Goal: Task Accomplishment & Management: Manage account settings

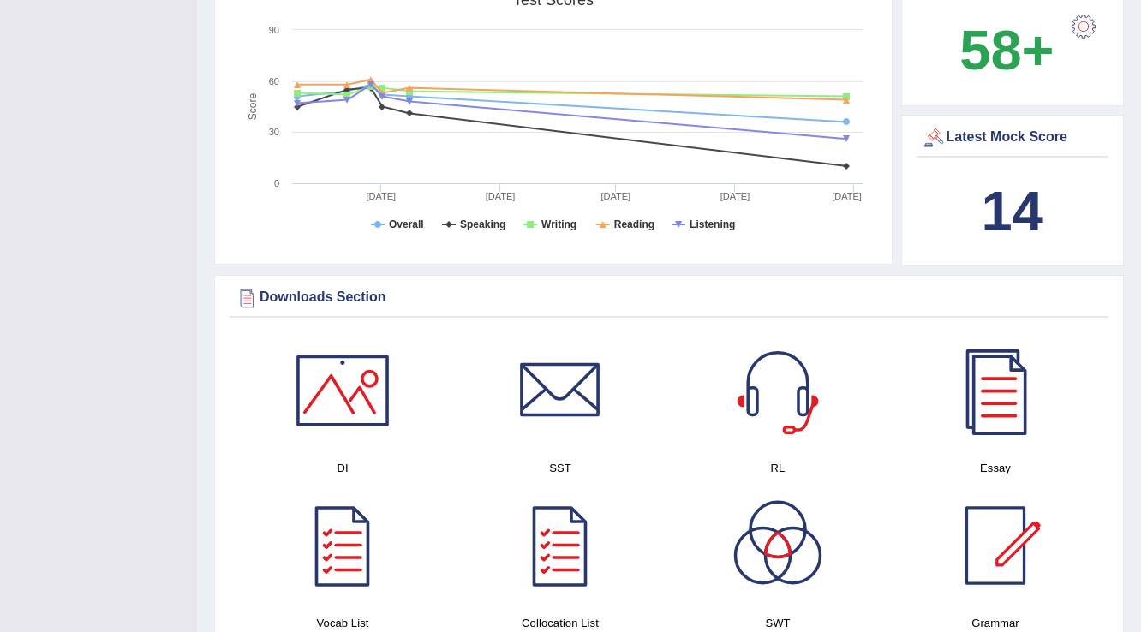
scroll to position [685, 0]
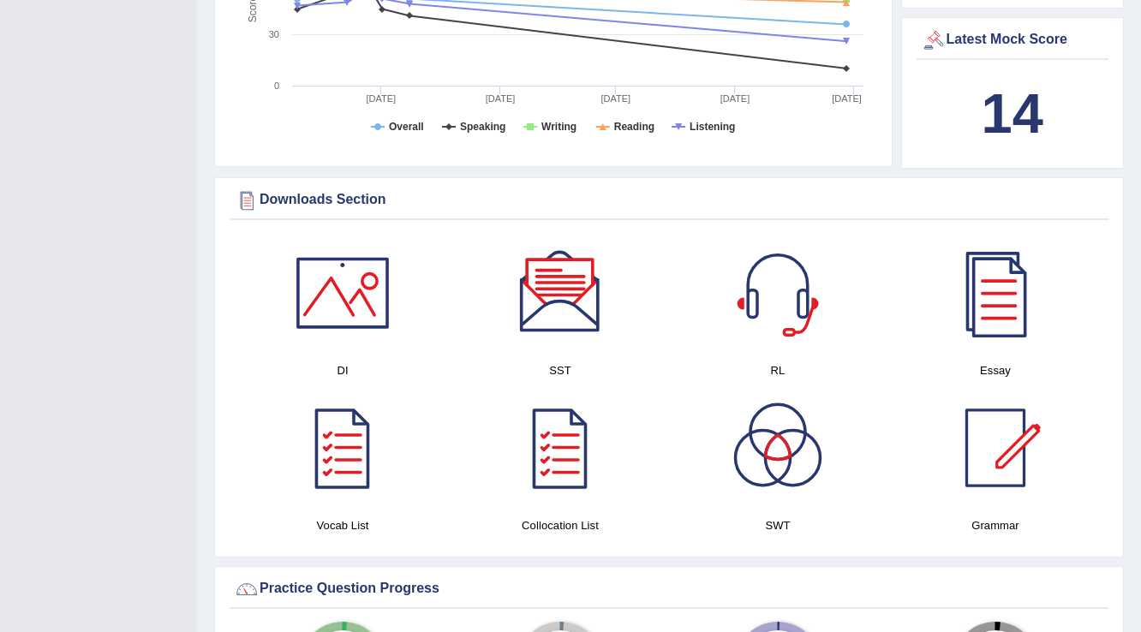
click at [617, 347] on div at bounding box center [560, 293] width 120 height 120
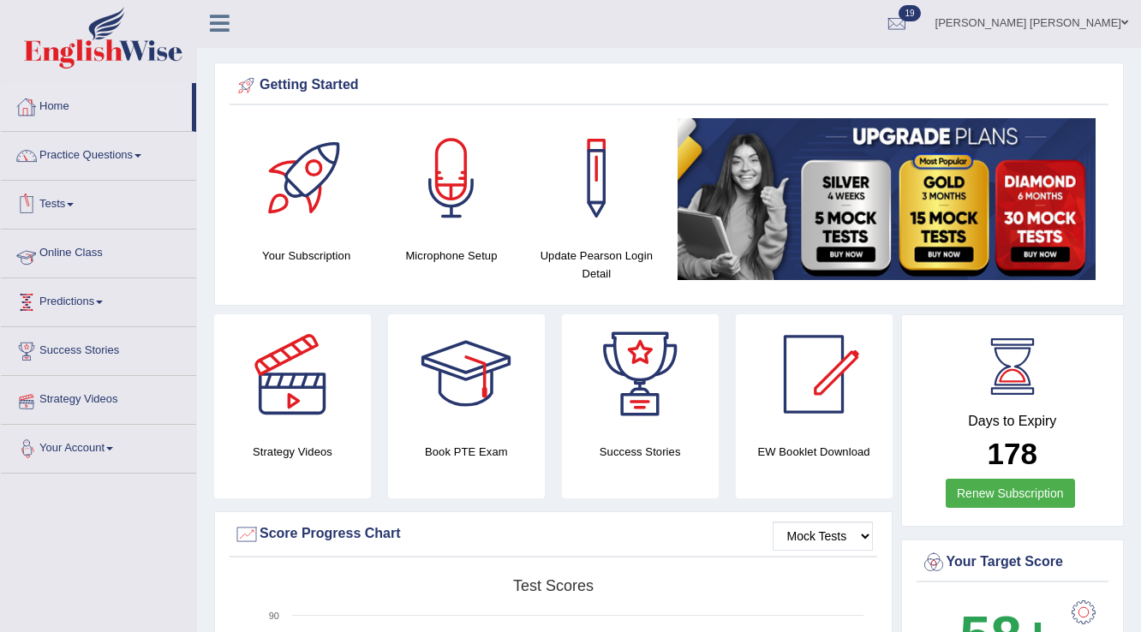
scroll to position [0, 0]
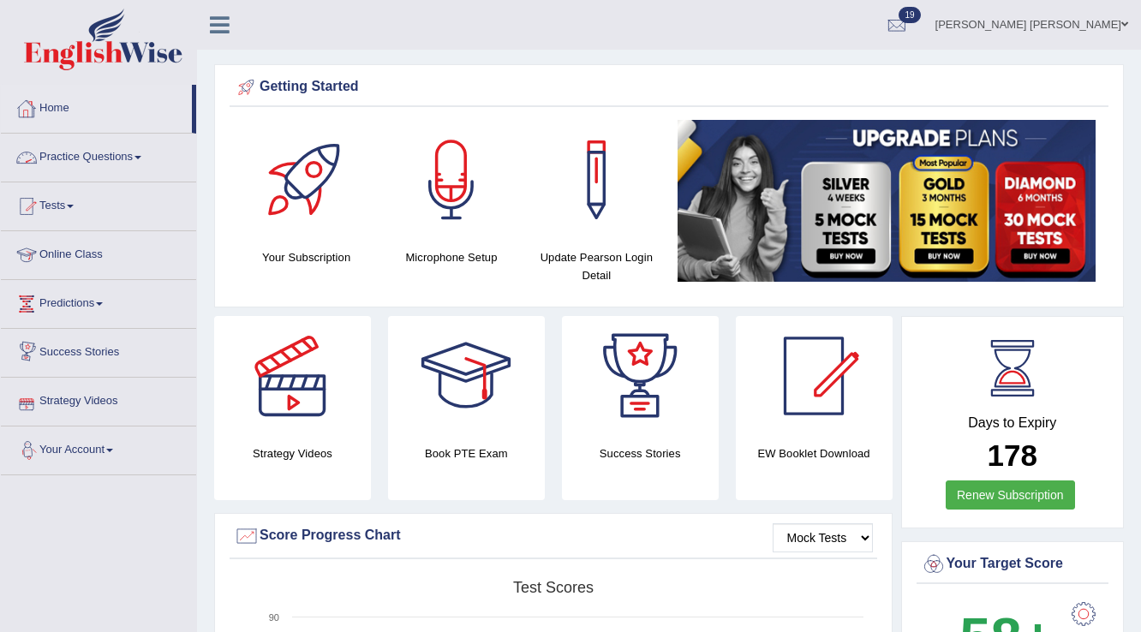
click at [62, 202] on link "Tests" at bounding box center [98, 203] width 195 height 43
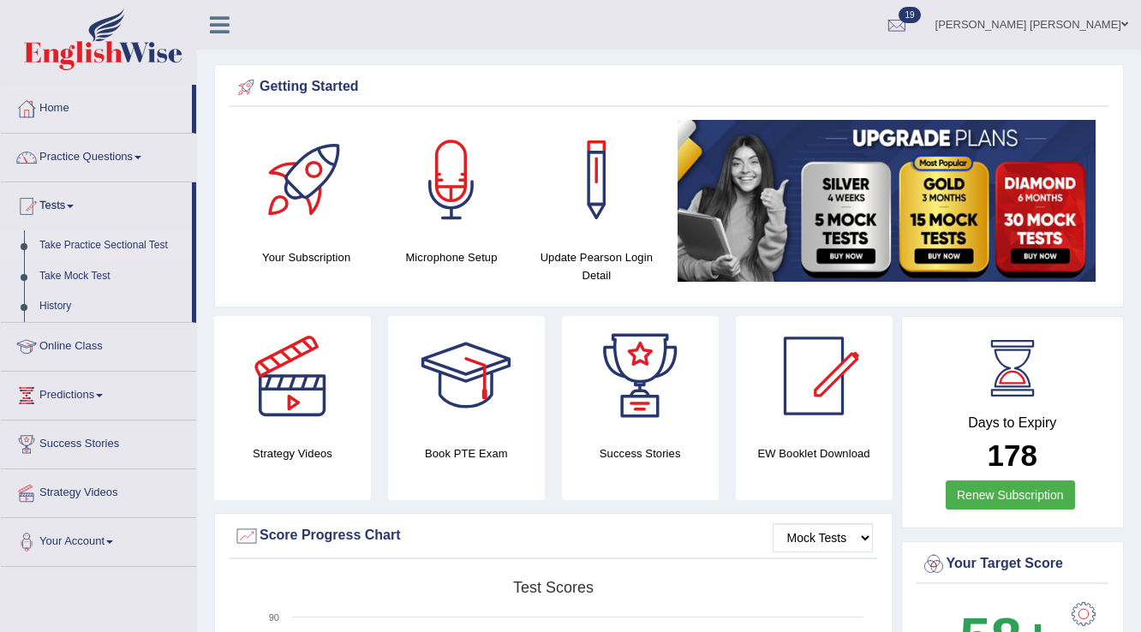
click at [127, 243] on link "Take Practice Sectional Test" at bounding box center [112, 245] width 160 height 31
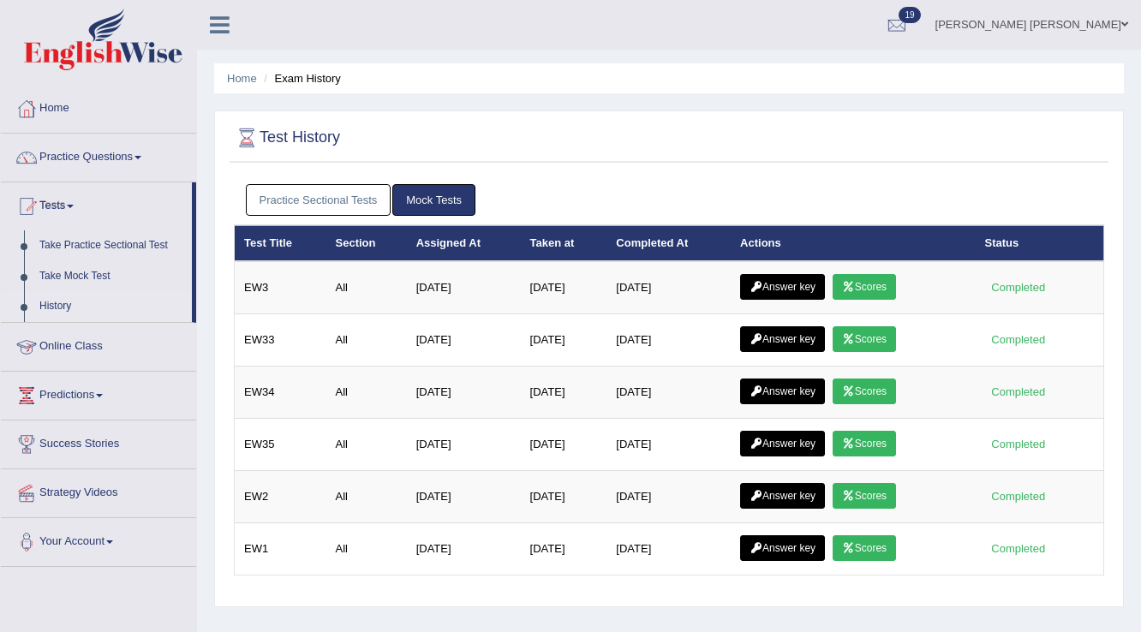
click at [308, 197] on link "Practice Sectional Tests" at bounding box center [319, 200] width 146 height 32
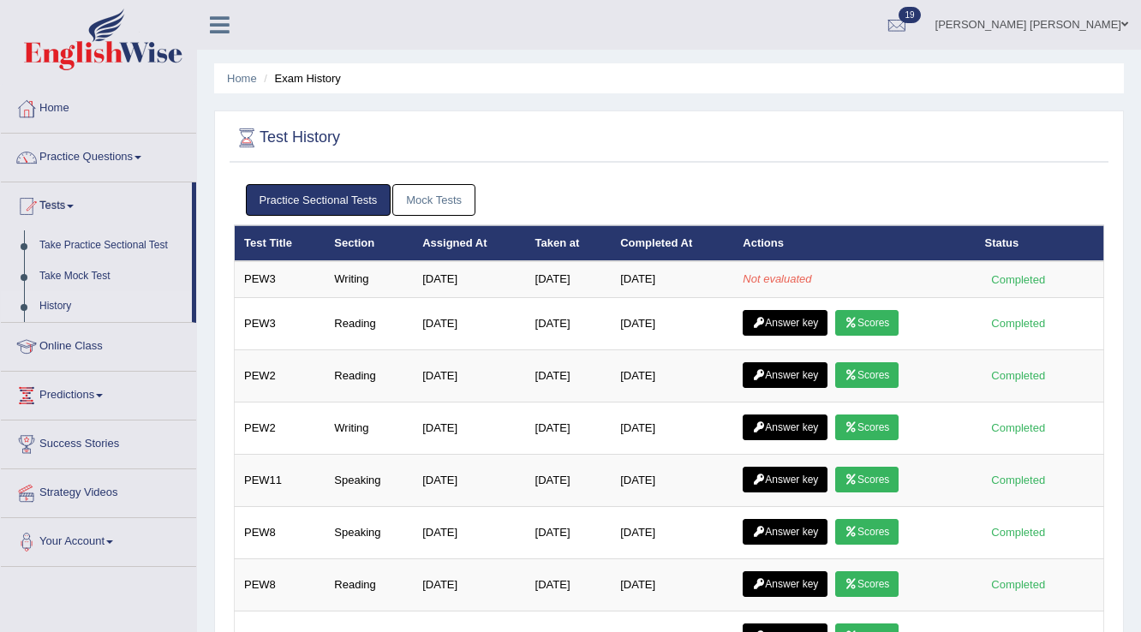
click at [1117, 20] on link "[PERSON_NAME] [PERSON_NAME]" at bounding box center [1032, 22] width 218 height 45
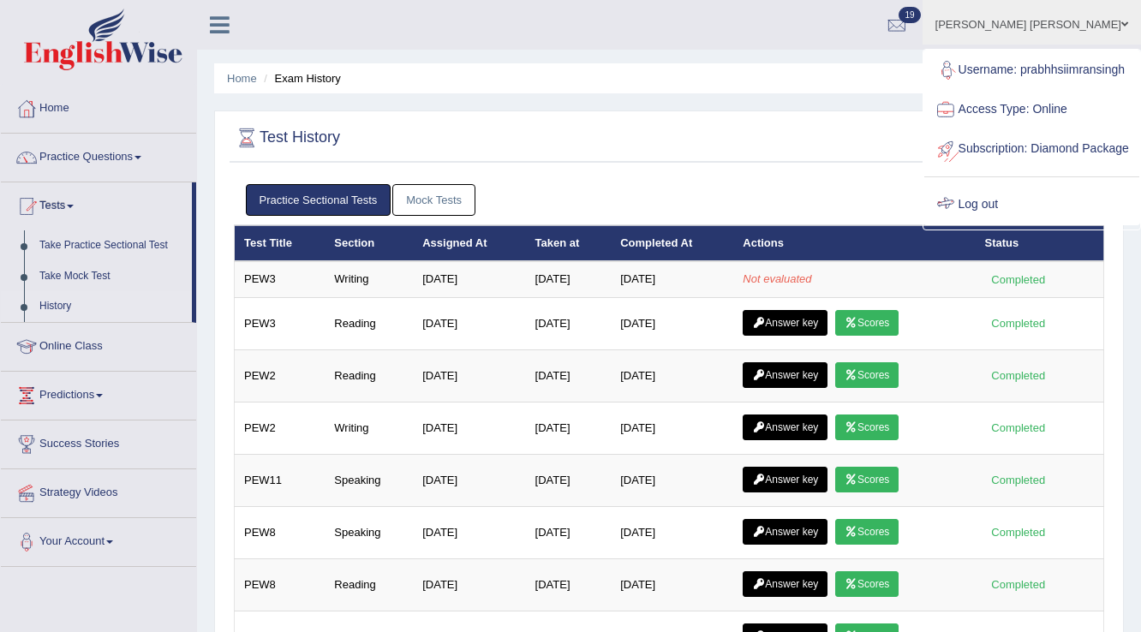
click at [1011, 224] on link "Log out" at bounding box center [1031, 204] width 215 height 39
